Goal: Task Accomplishment & Management: Manage account settings

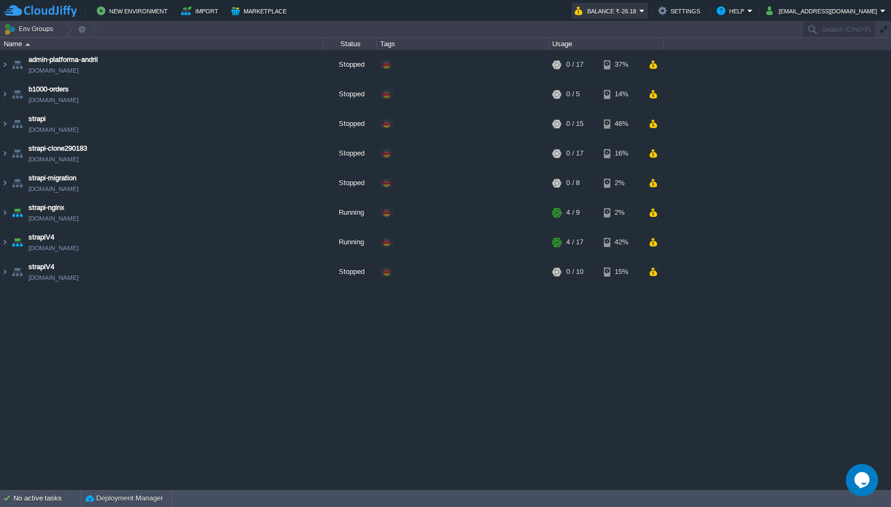
click at [640, 11] on button "Balance ₹-26.18" at bounding box center [607, 10] width 65 height 13
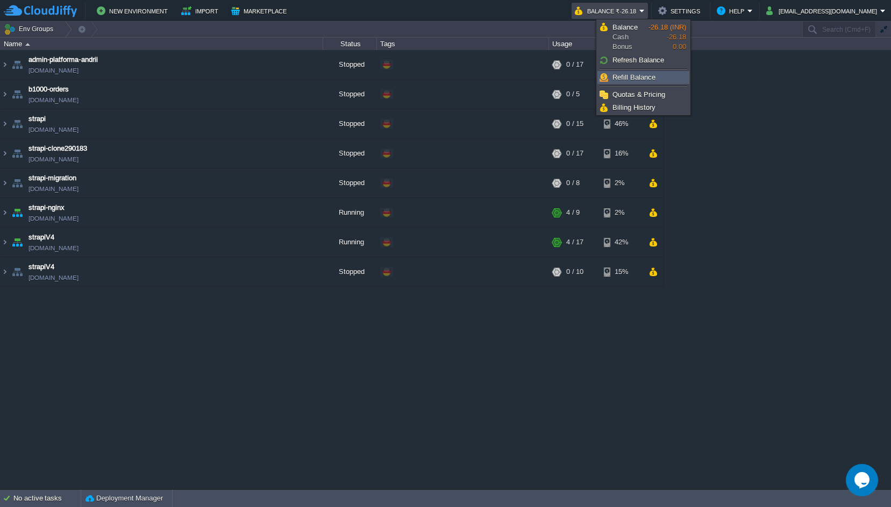
click at [637, 80] on span "Refill Balance" at bounding box center [634, 77] width 43 height 8
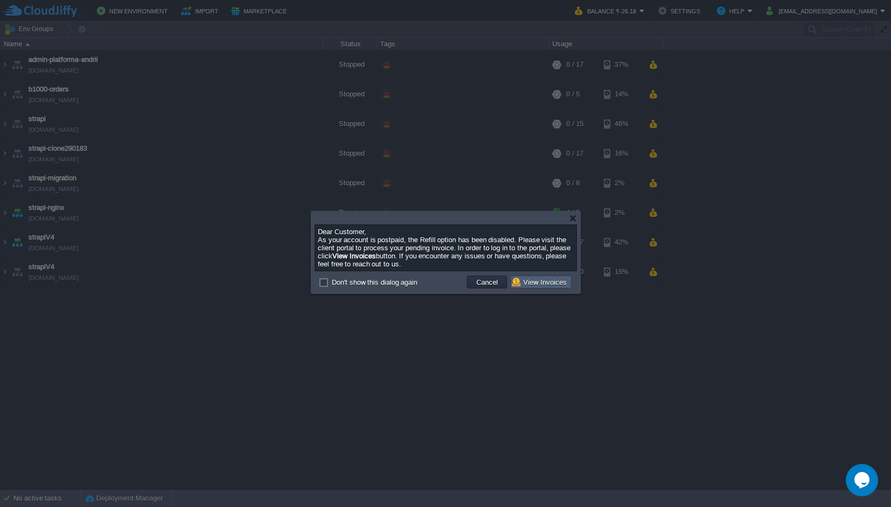
click at [551, 282] on button "View Invoices" at bounding box center [541, 282] width 58 height 10
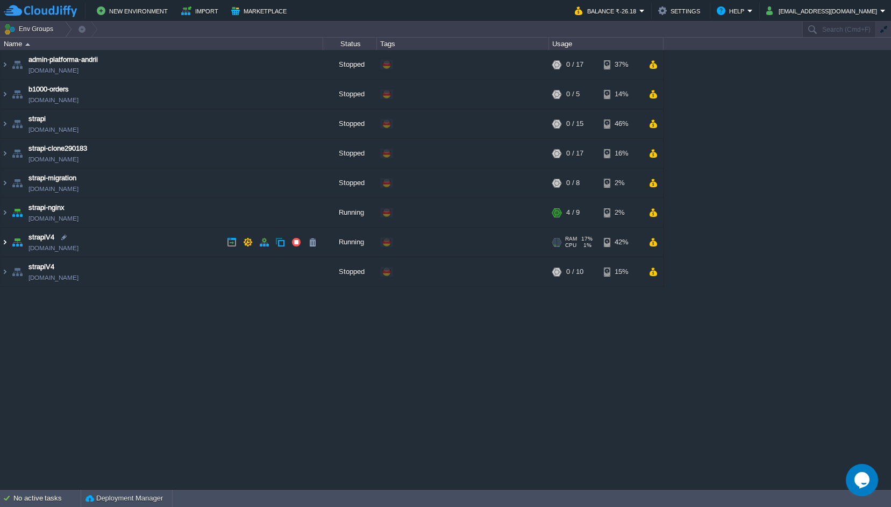
click at [3, 240] on img at bounding box center [5, 242] width 9 height 29
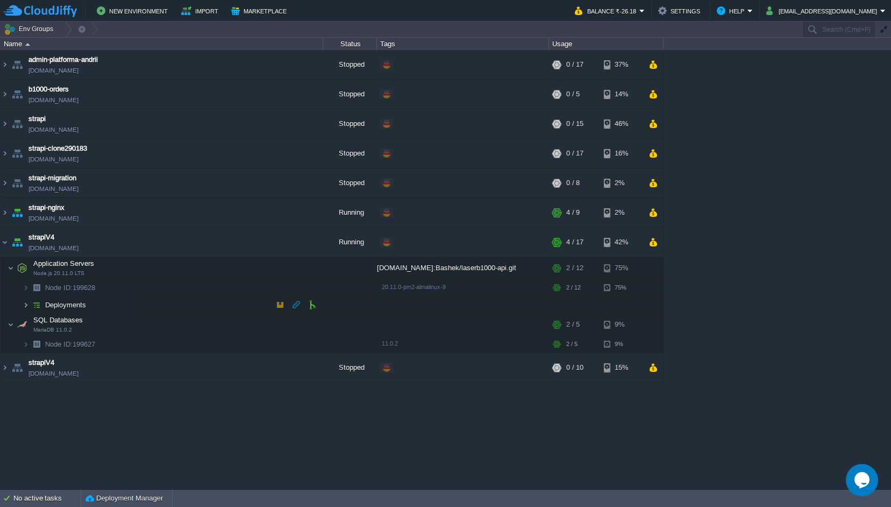
click at [28, 302] on img at bounding box center [26, 304] width 6 height 17
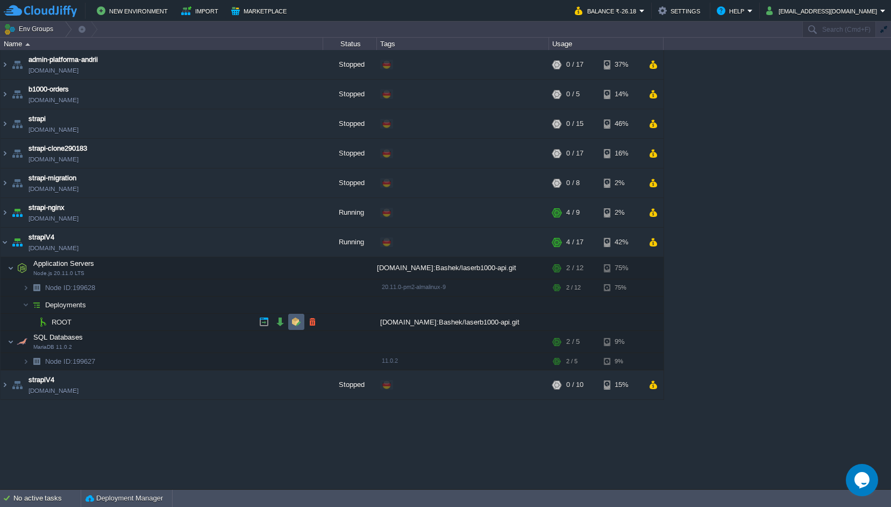
click at [280, 321] on button "button" at bounding box center [280, 322] width 10 height 10
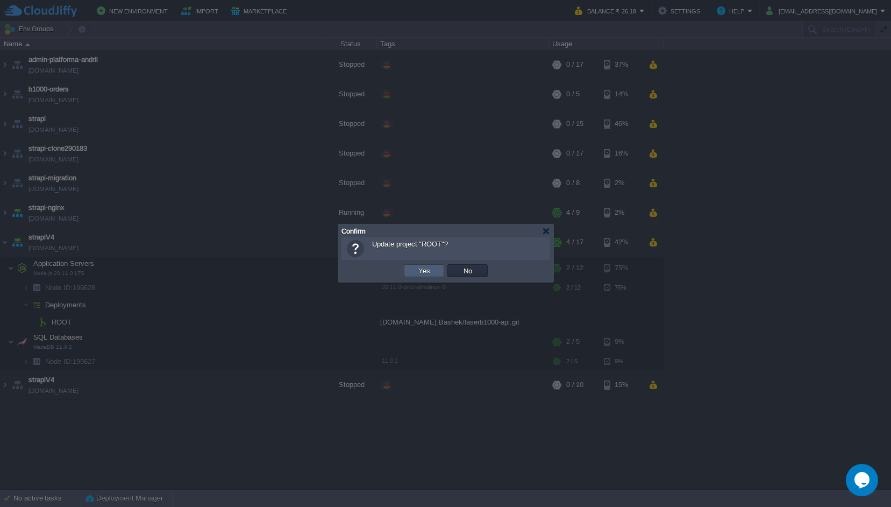
click at [420, 273] on button "Yes" at bounding box center [424, 271] width 18 height 10
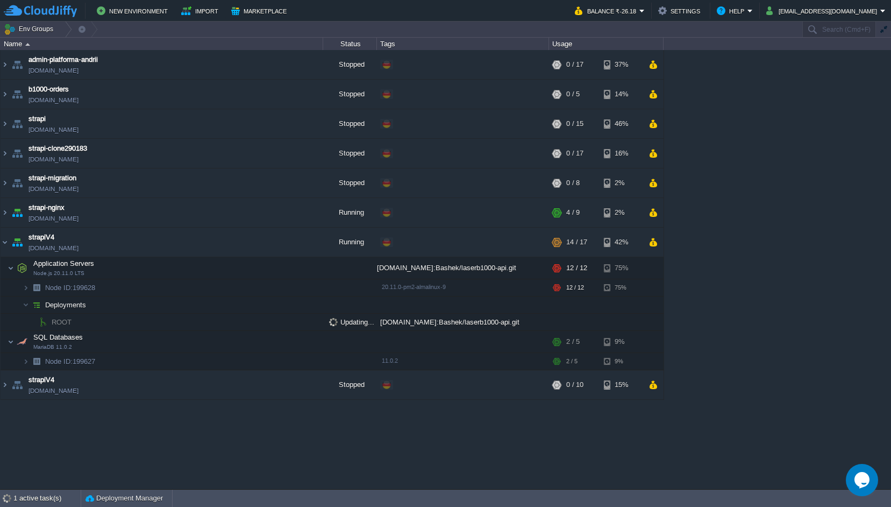
click at [780, 183] on div "admin-platforma-andrii admin-platforma-andrii.de-fra1.cloudjiffy.net Stopped + …" at bounding box center [445, 269] width 891 height 438
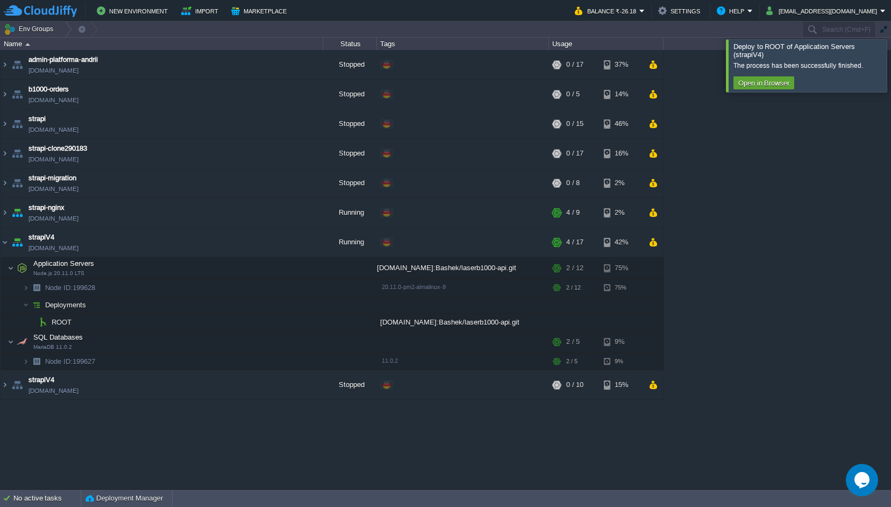
click at [812, 200] on div "admin-platforma-andrii admin-platforma-andrii.de-fra1.cloudjiffy.net Stopped + …" at bounding box center [445, 269] width 891 height 438
click at [891, 72] on div at bounding box center [904, 65] width 0 height 52
